Goal: Task Accomplishment & Management: Use online tool/utility

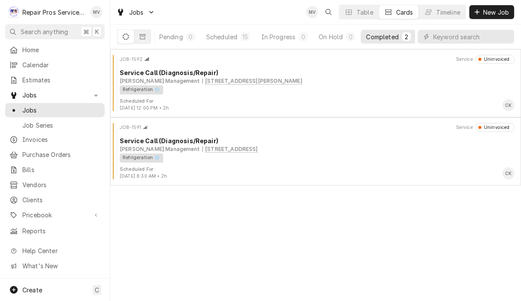
scroll to position [0, 53]
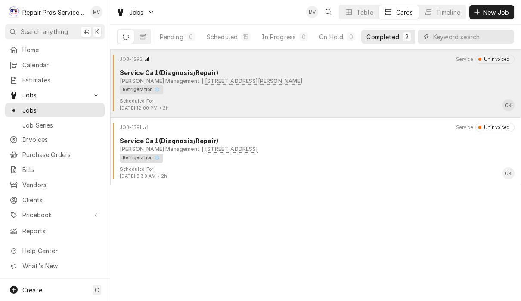
click at [387, 93] on div "Refrigeration ❄️" at bounding box center [314, 89] width 389 height 9
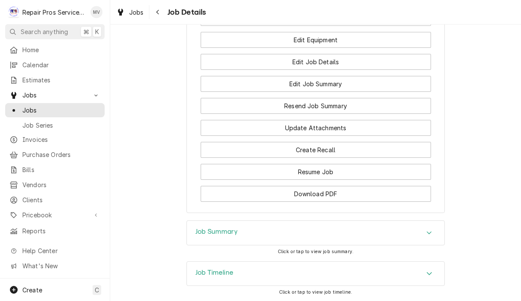
scroll to position [639, 0]
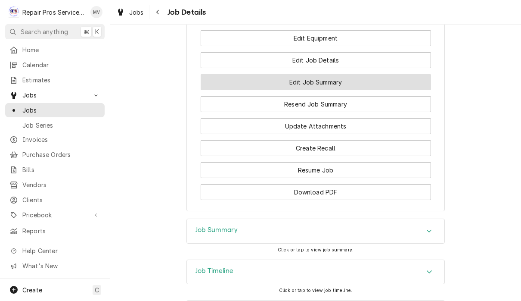
click at [389, 90] on button "Edit Job Summary" at bounding box center [316, 82] width 230 height 16
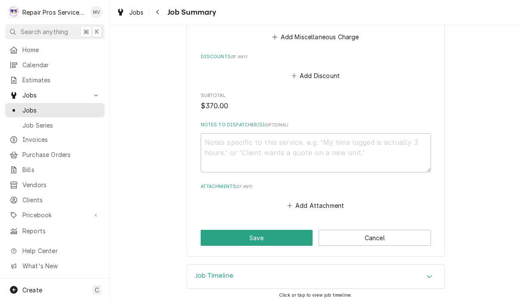
scroll to position [980, 0]
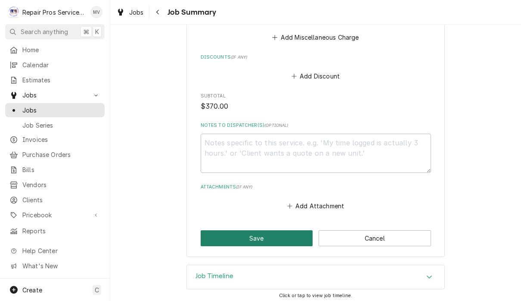
click at [272, 234] on button "Save" at bounding box center [257, 238] width 112 height 16
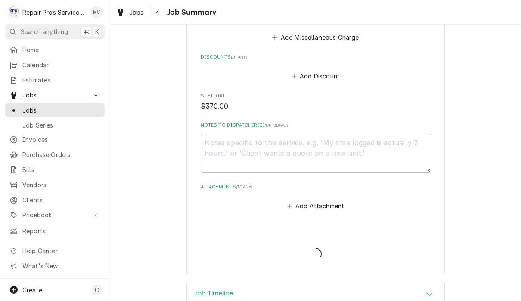
type textarea "x"
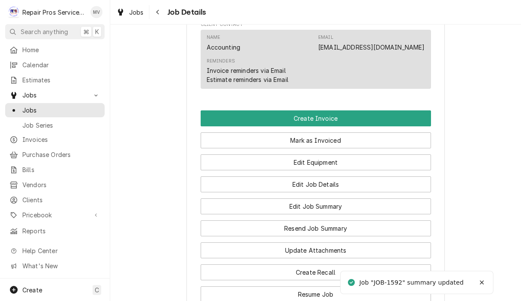
scroll to position [514, 0]
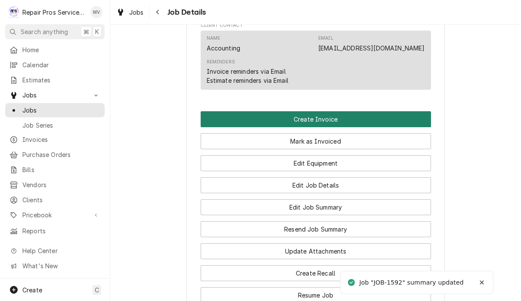
click at [391, 127] on button "Create Invoice" at bounding box center [316, 119] width 230 height 16
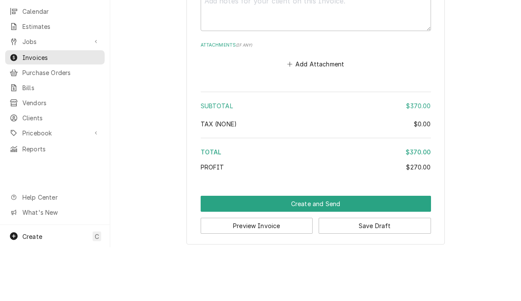
scroll to position [0, 0]
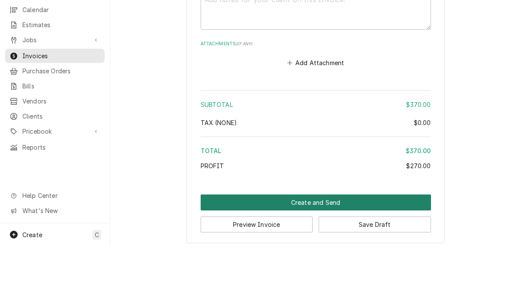
click at [399, 249] on button "Create and Send" at bounding box center [316, 257] width 230 height 16
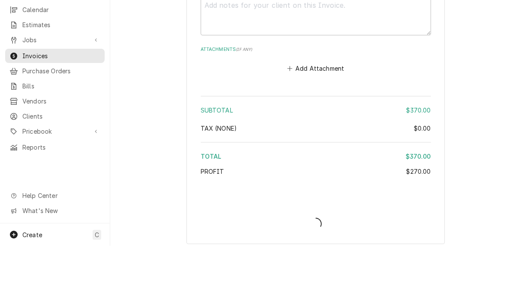
type textarea "x"
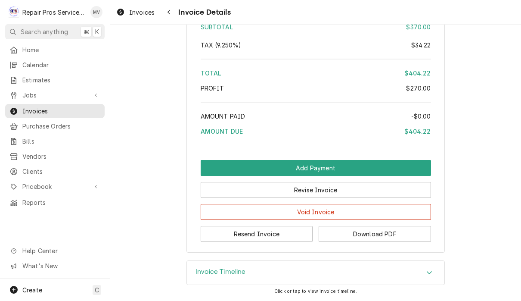
scroll to position [1491, 0]
click at [287, 230] on button "Resend Invoice" at bounding box center [257, 234] width 112 height 16
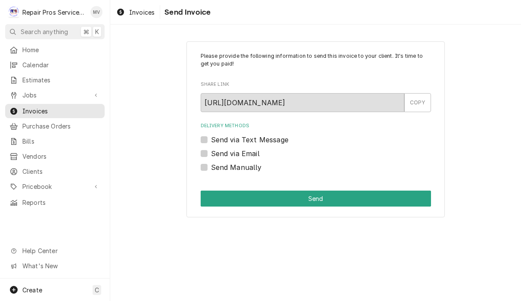
click at [252, 149] on label "Send via Email" at bounding box center [235, 153] width 49 height 10
click at [252, 149] on input "Send via Email" at bounding box center [326, 157] width 230 height 19
checkbox input "true"
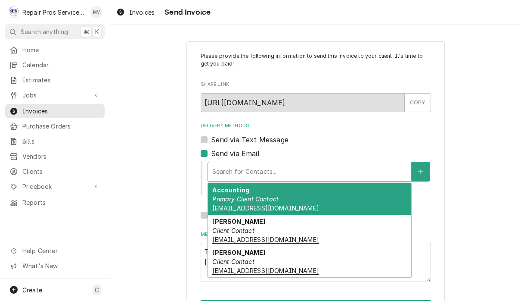
click at [309, 202] on div "Accounting Primary Client Contact khcle10@msn.com" at bounding box center [309, 198] width 203 height 31
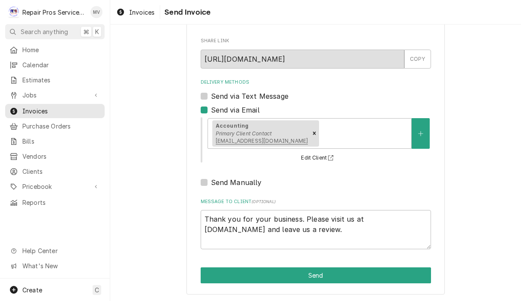
scroll to position [43, 0]
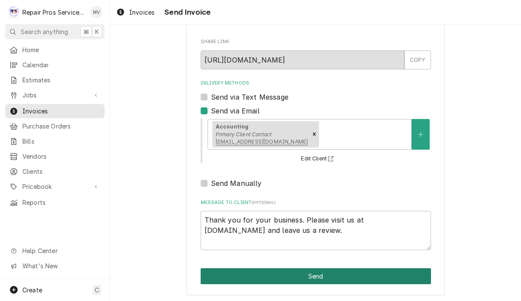
click at [354, 275] on button "Send" at bounding box center [316, 276] width 230 height 16
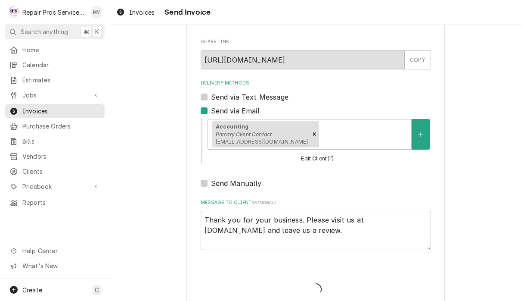
type textarea "x"
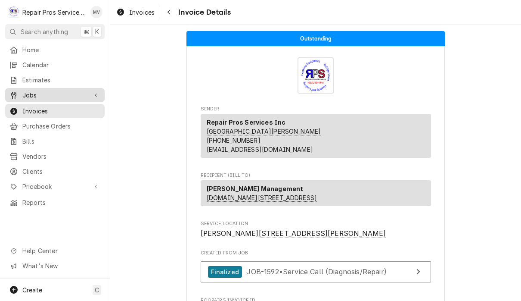
click at [40, 93] on span "Jobs" at bounding box center [54, 94] width 65 height 9
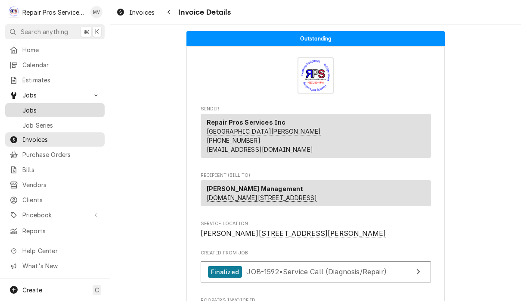
click at [54, 105] on span "Jobs" at bounding box center [61, 109] width 78 height 9
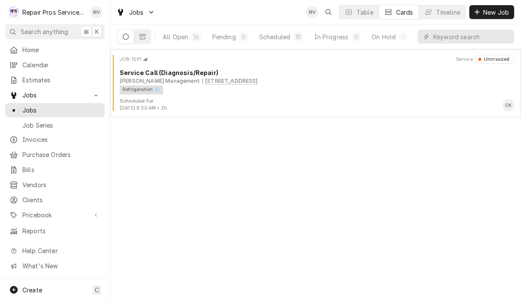
scroll to position [0, 1]
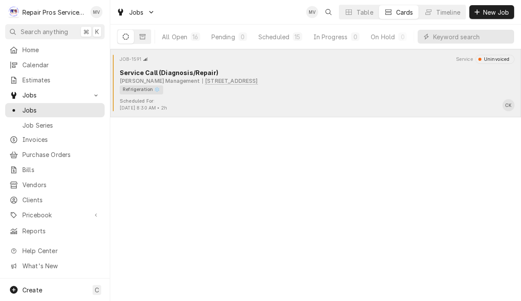
click at [347, 90] on div "Refrigeration ❄️" at bounding box center [314, 89] width 389 height 9
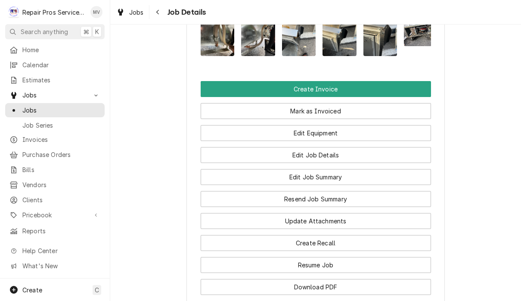
scroll to position [629, 0]
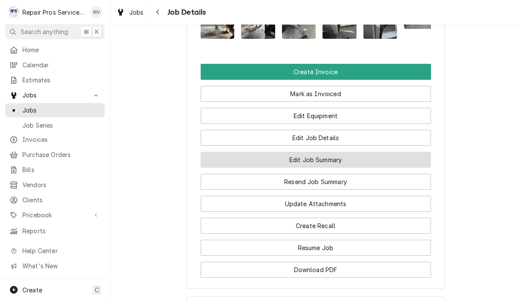
click at [396, 167] on button "Edit Job Summary" at bounding box center [316, 160] width 230 height 16
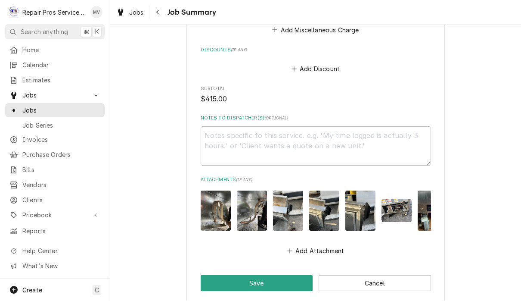
scroll to position [1109, 0]
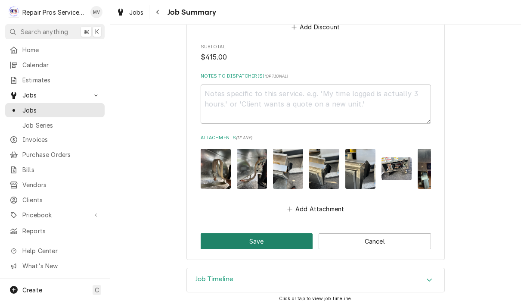
click at [288, 236] on button "Save" at bounding box center [257, 241] width 112 height 16
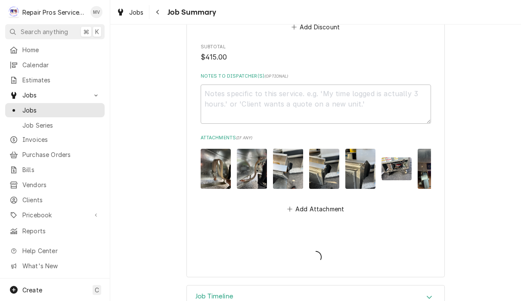
type textarea "x"
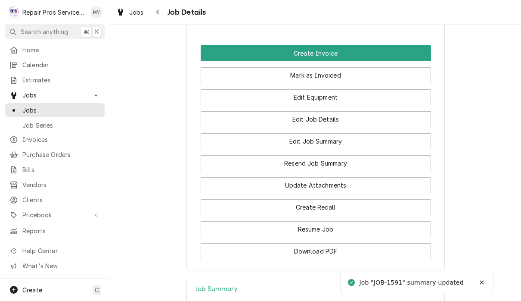
scroll to position [626, 0]
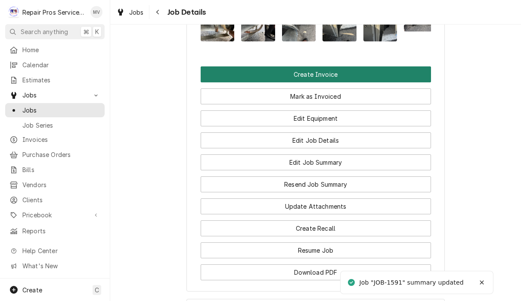
click at [380, 82] on button "Create Invoice" at bounding box center [316, 74] width 230 height 16
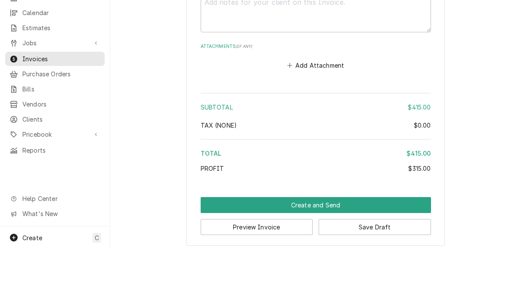
scroll to position [0, 0]
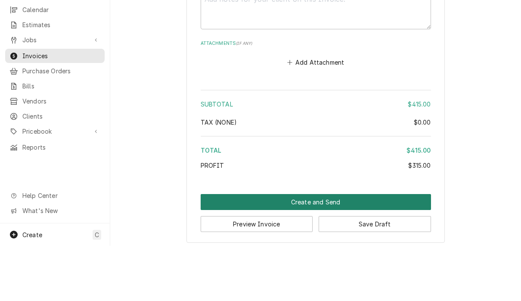
click at [379, 249] on button "Create and Send" at bounding box center [316, 257] width 230 height 16
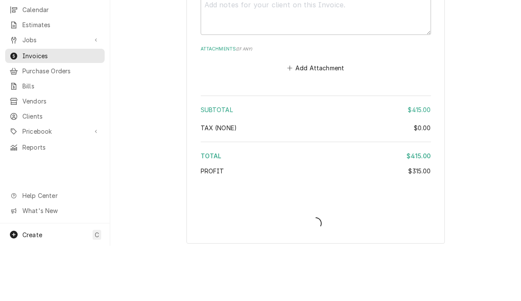
type textarea "x"
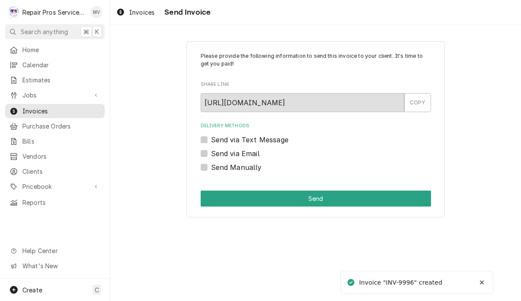
click at [251, 167] on label "Send Manually" at bounding box center [236, 167] width 51 height 10
click at [251, 167] on input "Send Manually" at bounding box center [326, 171] width 230 height 19
checkbox input "true"
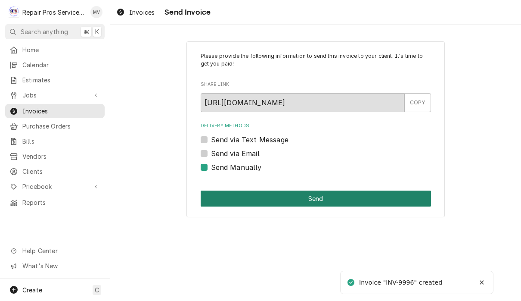
click at [326, 194] on button "Send" at bounding box center [316, 198] width 230 height 16
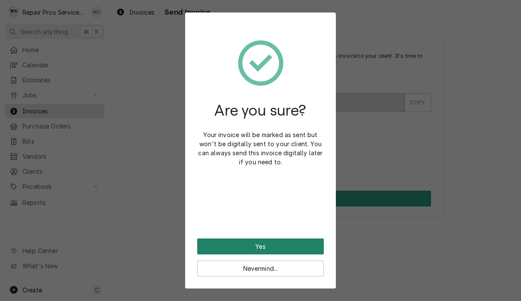
click at [291, 239] on button "Yes" at bounding box center [260, 246] width 127 height 16
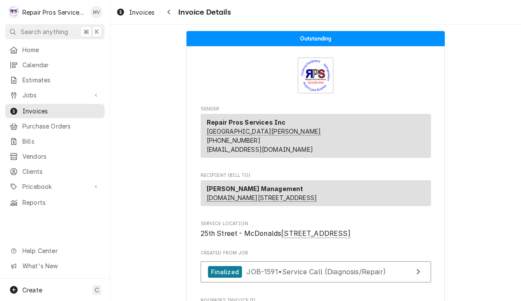
click at [395, 239] on span "25th Street - McDonalds [STREET_ADDRESS]" at bounding box center [316, 233] width 230 height 10
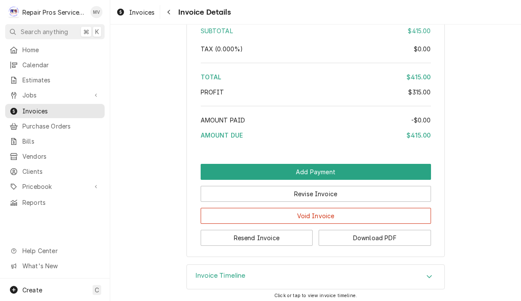
scroll to position [1551, 0]
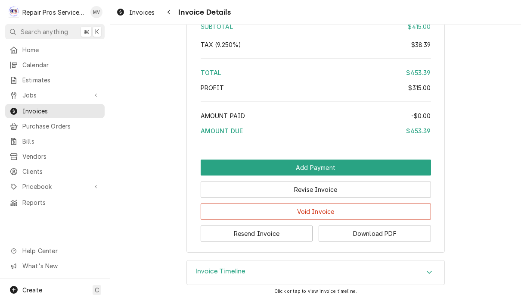
scroll to position [1574, 0]
click at [290, 232] on button "Resend Invoice" at bounding box center [257, 233] width 112 height 16
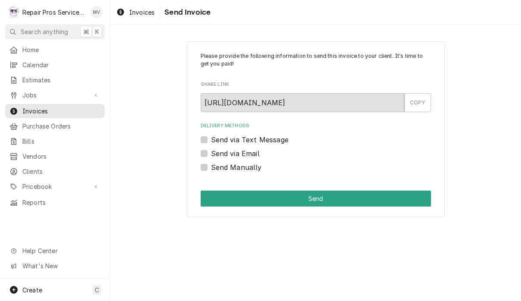
click at [254, 152] on label "Send via Email" at bounding box center [235, 153] width 49 height 10
click at [254, 152] on input "Send via Email" at bounding box center [326, 157] width 230 height 19
checkbox input "true"
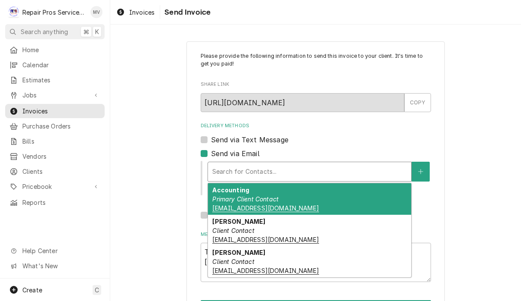
click at [315, 200] on div "Accounting Primary Client Contact [EMAIL_ADDRESS][DOMAIN_NAME]" at bounding box center [309, 198] width 203 height 31
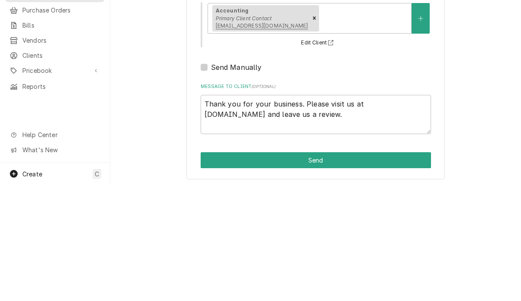
scroll to position [0, 0]
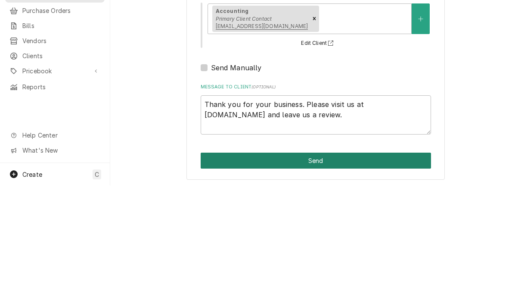
click at [392, 268] on button "Send" at bounding box center [316, 276] width 230 height 16
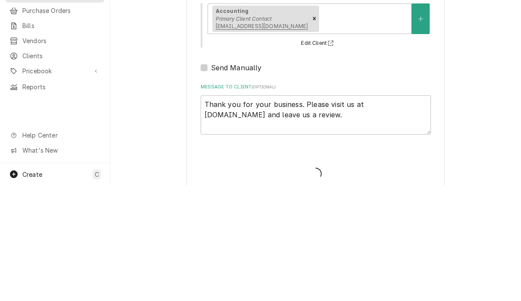
type textarea "x"
